Goal: Check status: Check status

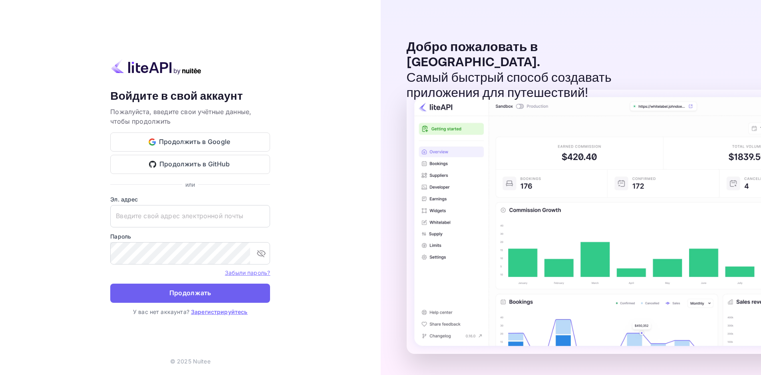
type input "[EMAIL_ADDRESS][DOMAIN_NAME]"
click at [217, 286] on button "Продолжать" at bounding box center [190, 293] width 160 height 19
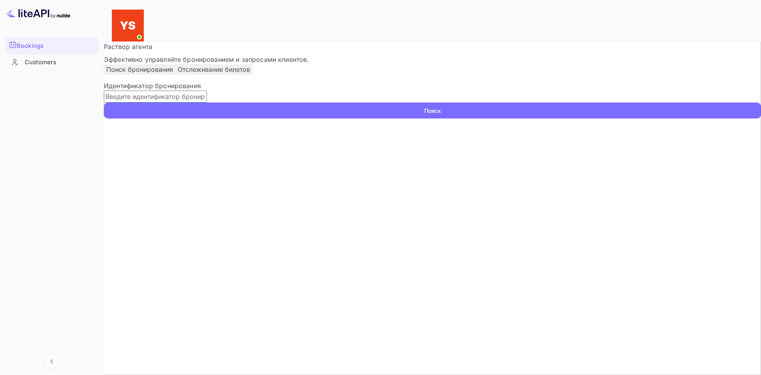
click at [207, 103] on input "text" at bounding box center [155, 97] width 103 height 12
paste input "9748917"
type input "9748917"
click at [563, 119] on button "Поиск" at bounding box center [432, 111] width 657 height 16
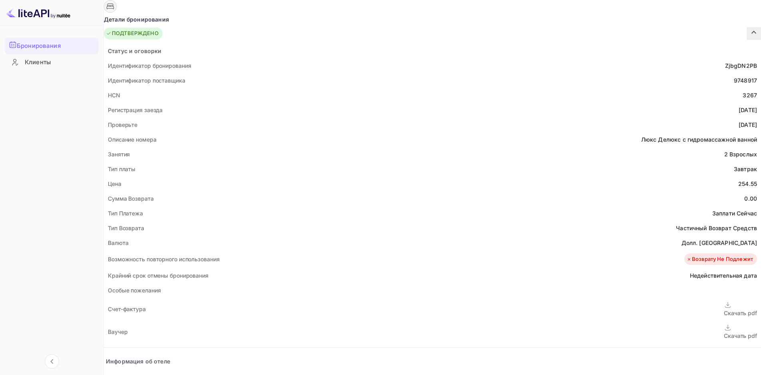
scroll to position [160, 0]
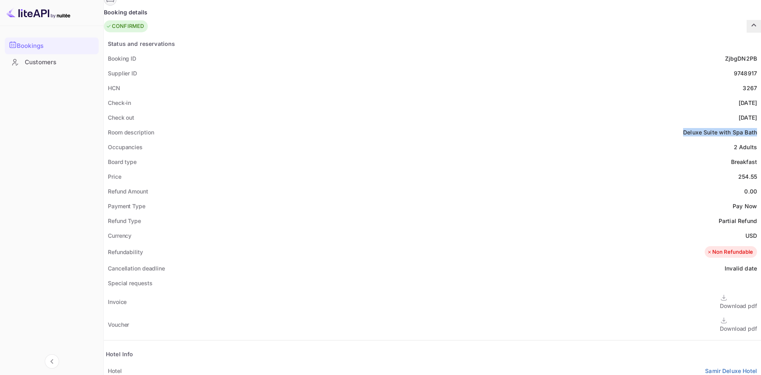
drag, startPoint x: 344, startPoint y: 113, endPoint x: 420, endPoint y: 111, distance: 76.3
click at [420, 125] on div "Room description Deluxe Suite with Spa Bath" at bounding box center [432, 132] width 657 height 15
copy ya-tr-span "Deluxe Suite with Spa Bath"
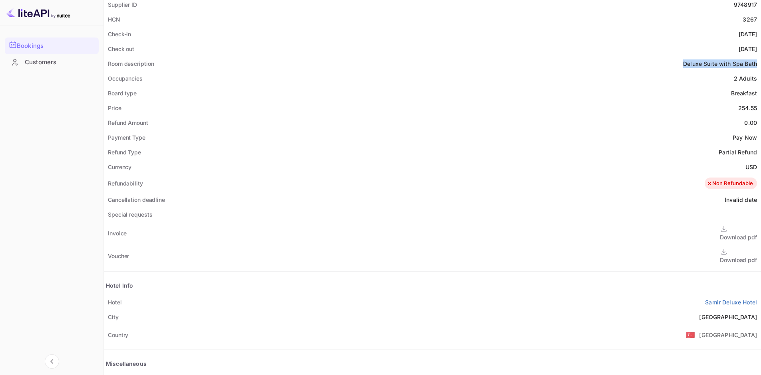
scroll to position [240, 0]
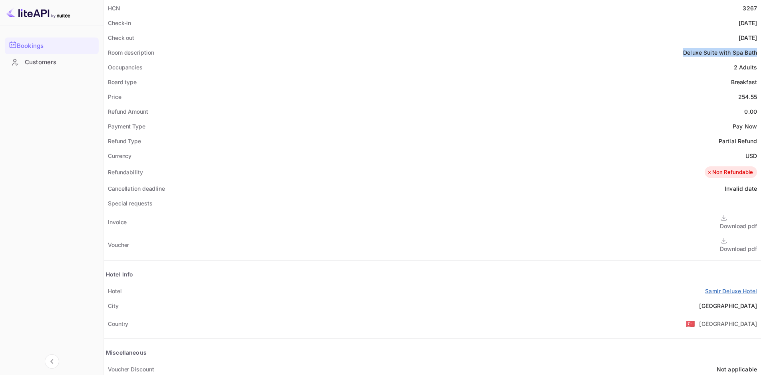
copy ya-tr-span "Deluxe Suite with Spa Bath"
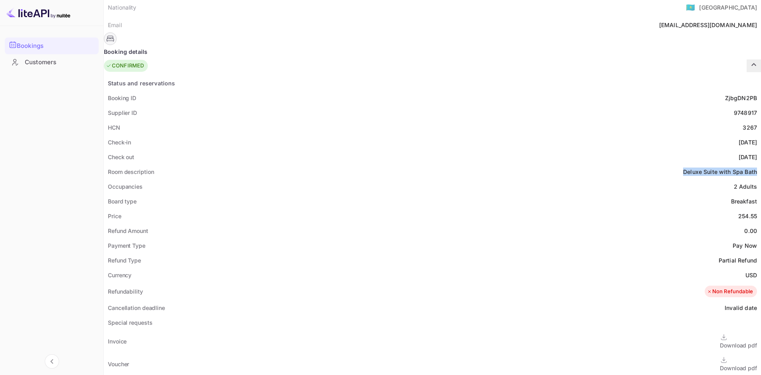
scroll to position [120, 0]
drag, startPoint x: 411, startPoint y: 92, endPoint x: 421, endPoint y: 92, distance: 10.0
click at [421, 106] on div "Supplier ID 9748917" at bounding box center [432, 113] width 657 height 15
copy div "9748917"
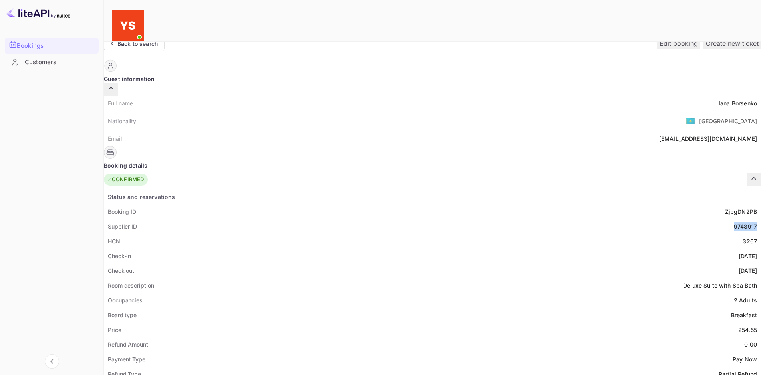
scroll to position [0, 0]
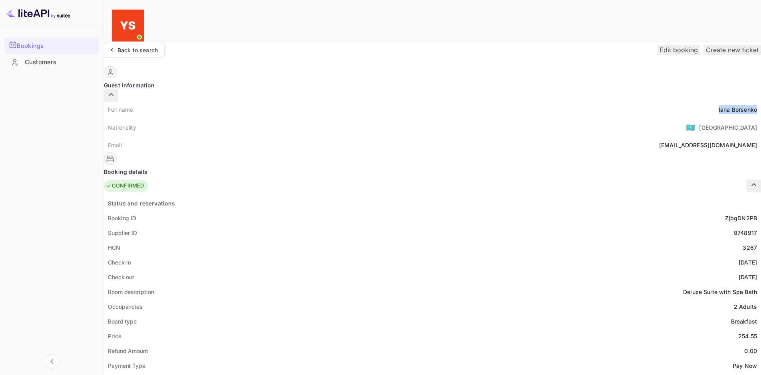
drag, startPoint x: 382, startPoint y: 93, endPoint x: 422, endPoint y: 93, distance: 39.9
click at [422, 102] on div "Full name [PERSON_NAME]" at bounding box center [432, 109] width 657 height 15
copy div "[PERSON_NAME]"
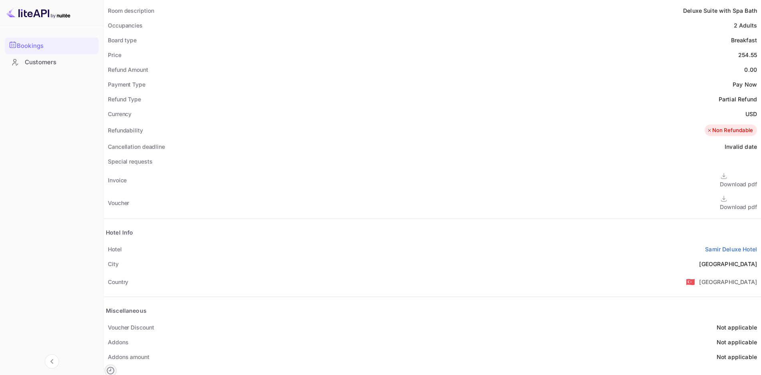
scroll to position [314, 0]
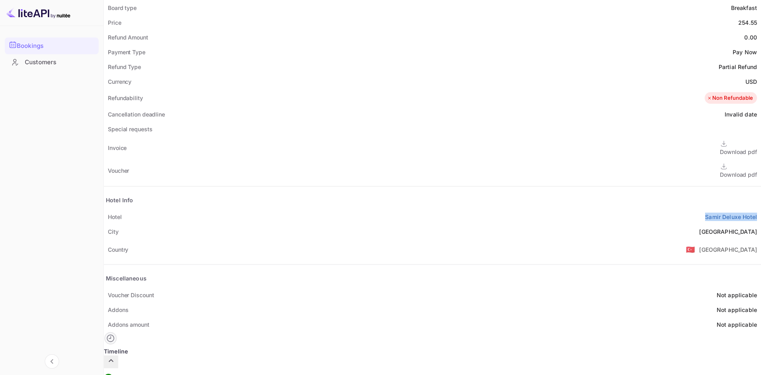
drag, startPoint x: 357, startPoint y: 192, endPoint x: 422, endPoint y: 195, distance: 64.8
click at [422, 210] on div "Hotel [GEOGRAPHIC_DATA]" at bounding box center [432, 217] width 657 height 15
copy ya-tr-span "Samir Deluxe Hotel"
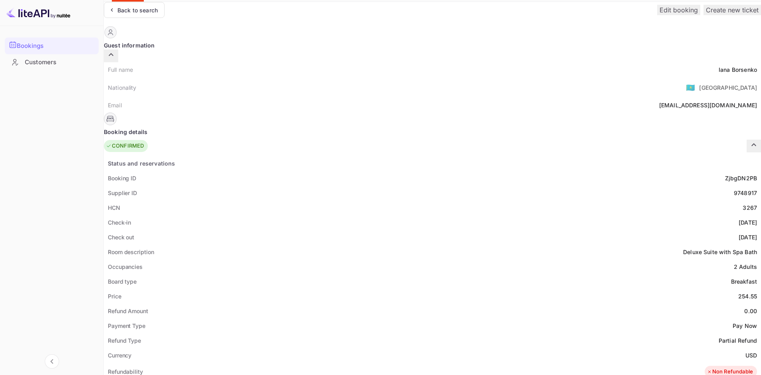
scroll to position [34, 0]
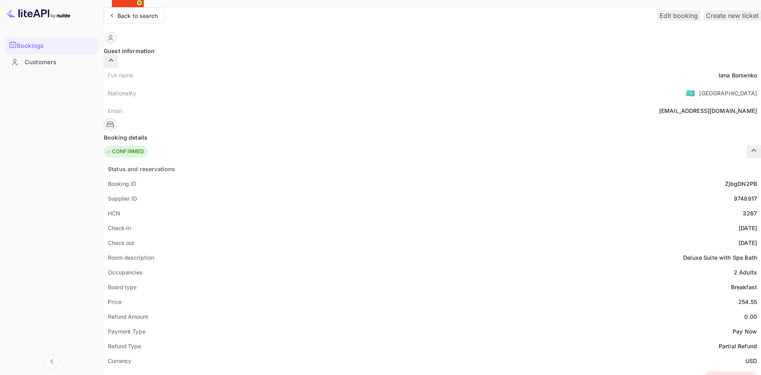
drag, startPoint x: 383, startPoint y: 209, endPoint x: 420, endPoint y: 209, distance: 37.5
click at [420, 221] on div "Check-in [DATE]" at bounding box center [432, 228] width 657 height 15
copy div "[DATE]"
